Goal: Use online tool/utility: Utilize a website feature to perform a specific function

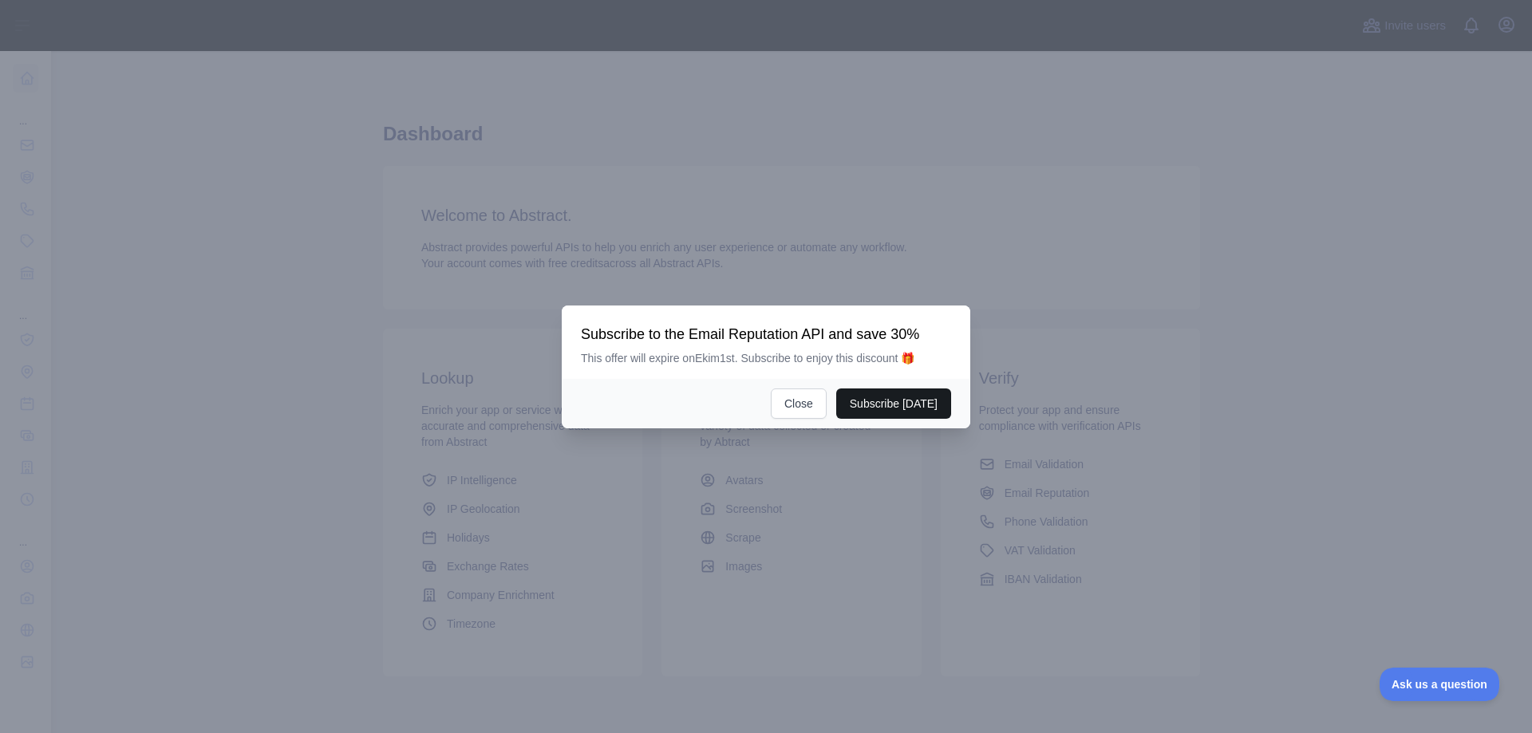
click at [903, 409] on button "Subscribe [DATE]" at bounding box center [893, 404] width 115 height 30
click at [813, 404] on button "Close" at bounding box center [799, 404] width 56 height 30
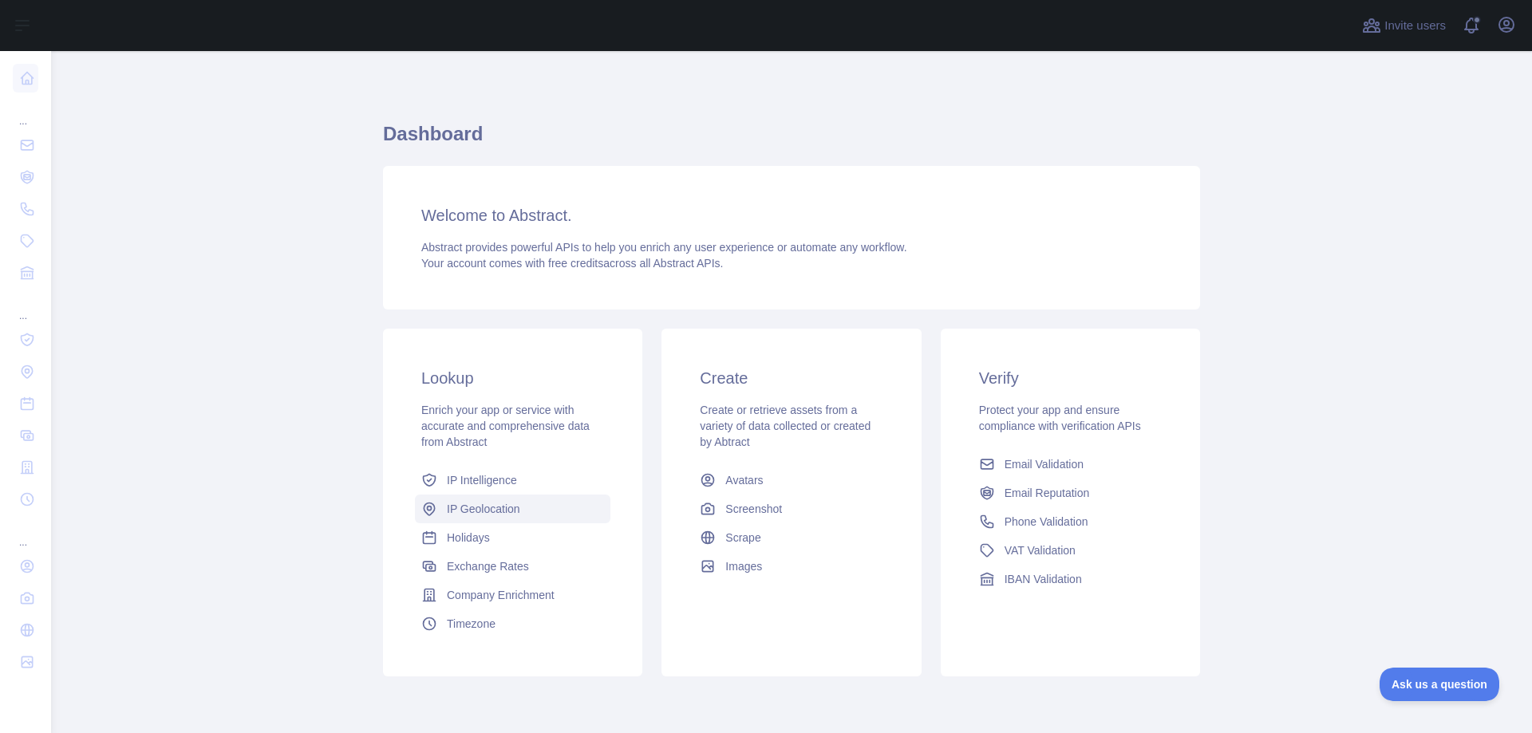
click at [468, 514] on span "IP Geolocation" at bounding box center [483, 509] width 73 height 16
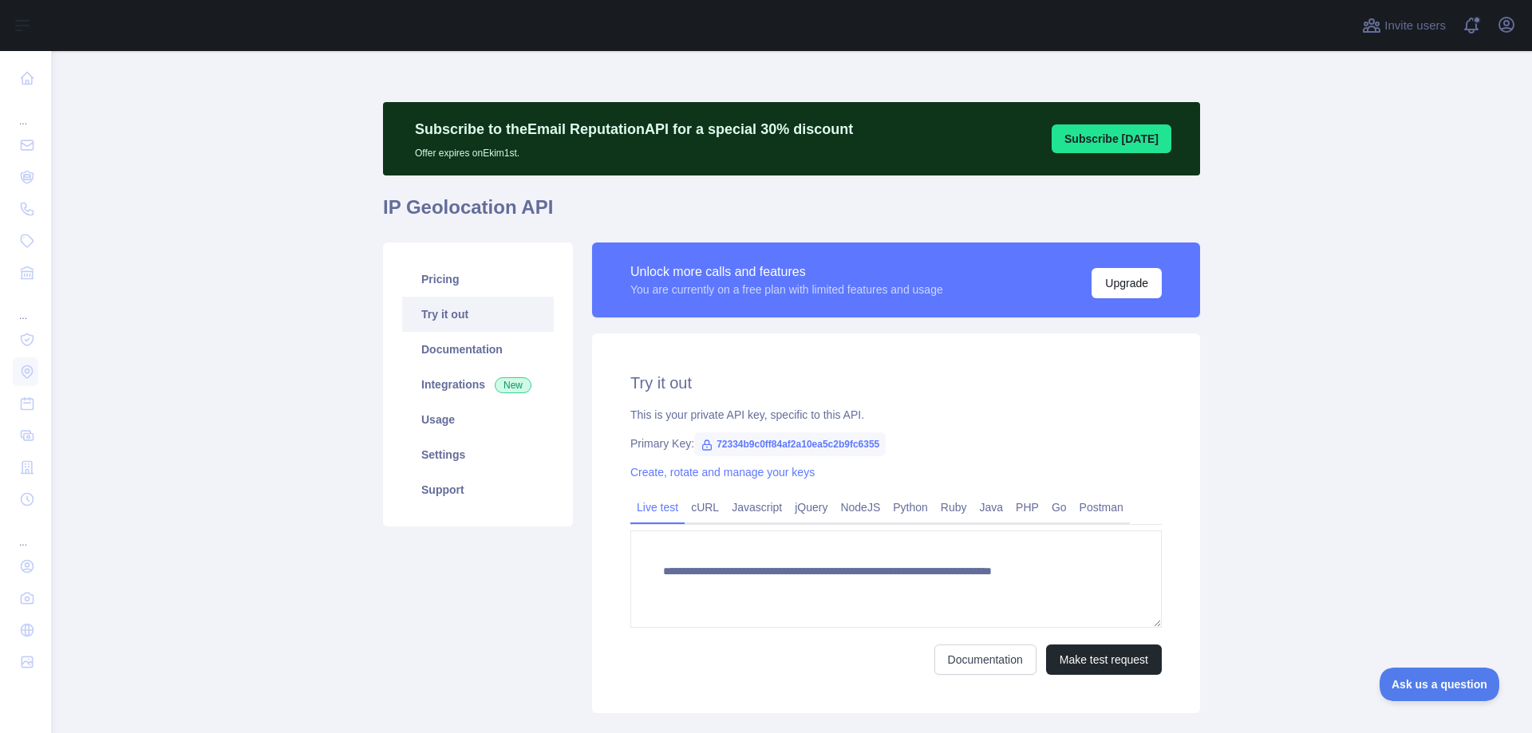
type textarea "**********"
click at [702, 510] on link "cURL" at bounding box center [705, 508] width 41 height 26
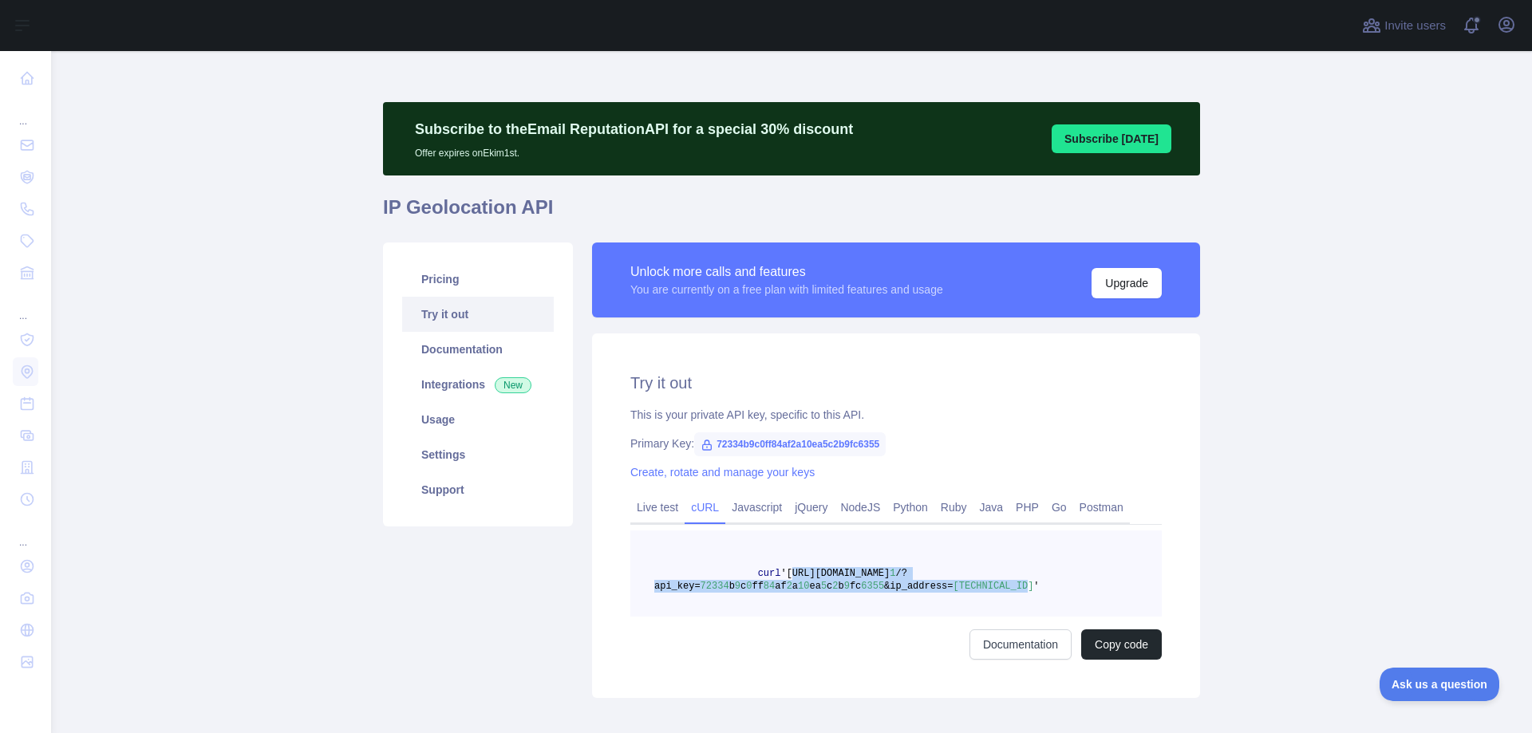
drag, startPoint x: 773, startPoint y: 574, endPoint x: 990, endPoint y: 587, distance: 216.7
click at [990, 587] on span "curl '[URL][DOMAIN_NAME] 1 /?api_key= 72334 b 9 c 0 ff 84 af 2 a 10 ea 5 c 2 b …" at bounding box center [846, 580] width 385 height 24
